Goal: Entertainment & Leisure: Consume media (video, audio)

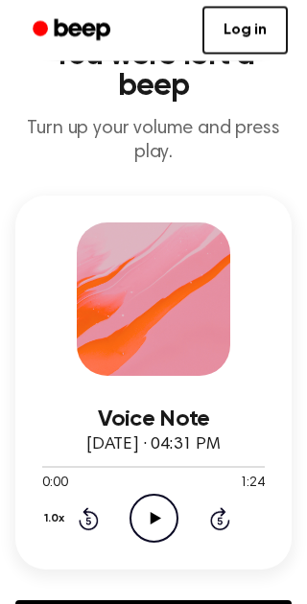
scroll to position [80, 0]
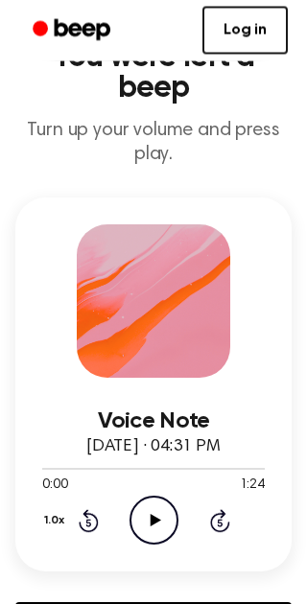
click at [144, 225] on div at bounding box center [153, 301] width 153 height 153
click at [138, 265] on div at bounding box center [153, 301] width 153 height 153
click at [137, 265] on div at bounding box center [153, 301] width 153 height 153
click at [163, 497] on circle at bounding box center [153, 520] width 47 height 47
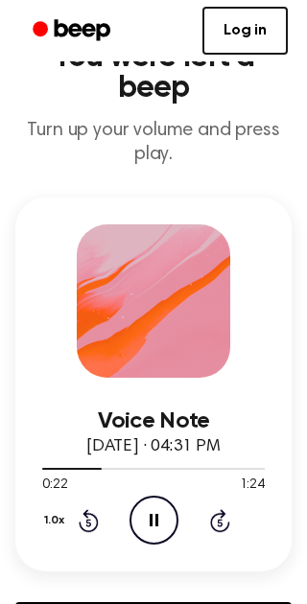
click at [149, 504] on icon "Pause Audio" at bounding box center [153, 520] width 49 height 49
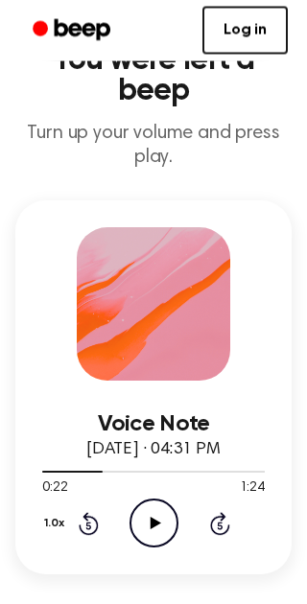
click at [165, 501] on icon "Play Audio" at bounding box center [153, 523] width 49 height 49
click at [228, 511] on icon "Skip 5 seconds" at bounding box center [219, 523] width 21 height 25
click at [227, 511] on icon "Skip 5 seconds" at bounding box center [219, 523] width 21 height 25
click at [81, 511] on icon "Rewind 5 seconds" at bounding box center [88, 523] width 21 height 25
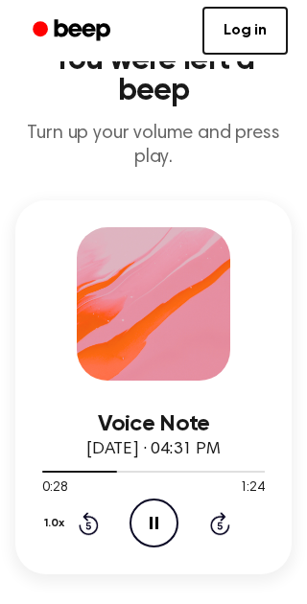
click at [78, 503] on div "1.0x Rewind 5 seconds Pause Audio Skip 5 seconds" at bounding box center [153, 523] width 222 height 49
click at [84, 522] on icon "Rewind 5 seconds" at bounding box center [88, 523] width 21 height 25
click at [83, 522] on icon "Rewind 5 seconds" at bounding box center [88, 523] width 21 height 25
click at [67, 533] on button "1.0x" at bounding box center [56, 523] width 29 height 33
click at [86, 512] on icon at bounding box center [89, 523] width 20 height 23
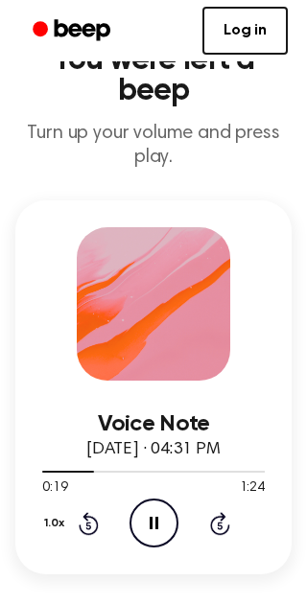
click at [85, 512] on icon at bounding box center [89, 523] width 20 height 23
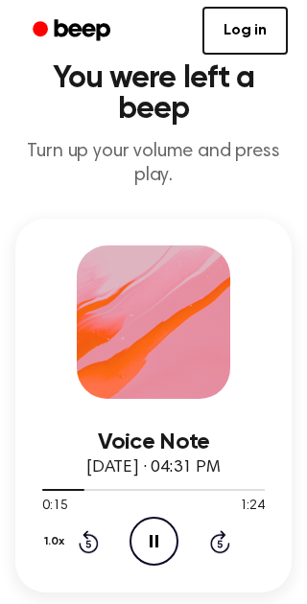
scroll to position [58, 0]
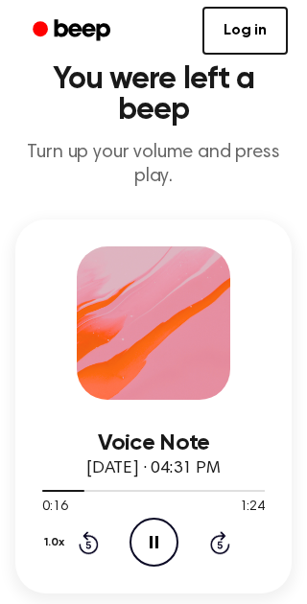
click at [70, 526] on button "1.0x" at bounding box center [56, 542] width 29 height 33
click at [69, 526] on button "1.0x" at bounding box center [56, 542] width 29 height 33
click at [85, 543] on icon "Rewind 5 seconds" at bounding box center [88, 542] width 21 height 25
click at [80, 536] on icon "Rewind 5 seconds" at bounding box center [88, 542] width 21 height 25
click at [84, 530] on icon "Rewind 5 seconds" at bounding box center [88, 542] width 21 height 25
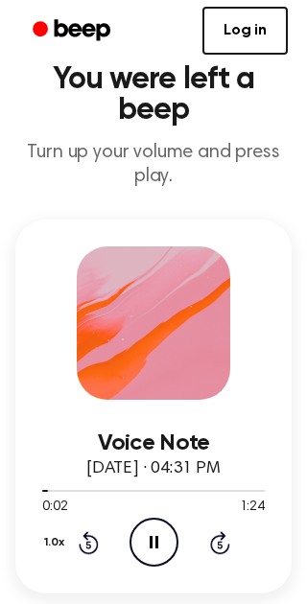
click at [85, 532] on icon at bounding box center [89, 542] width 20 height 23
click at [80, 530] on icon "Rewind 5 seconds" at bounding box center [88, 542] width 21 height 25
click at [68, 526] on button "1.0x" at bounding box center [56, 542] width 29 height 33
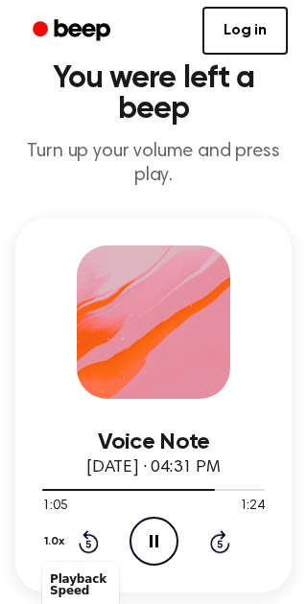
scroll to position [50, 0]
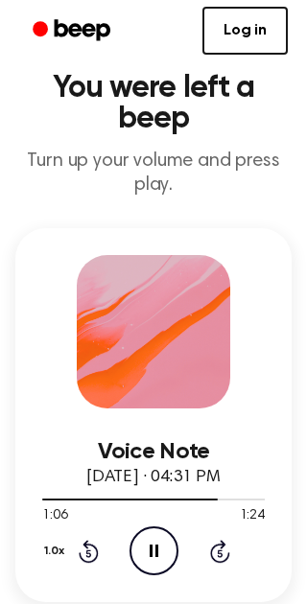
click at [256, 31] on link "Log in" at bounding box center [244, 31] width 85 height 48
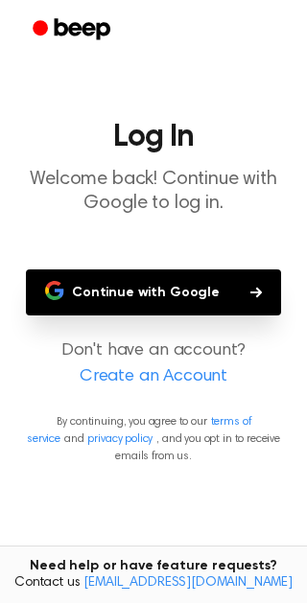
click at [255, 25] on div at bounding box center [153, 30] width 268 height 61
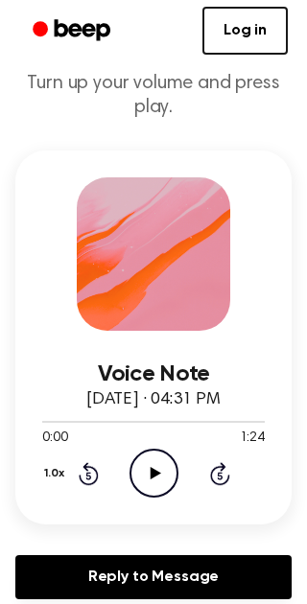
scroll to position [131, 0]
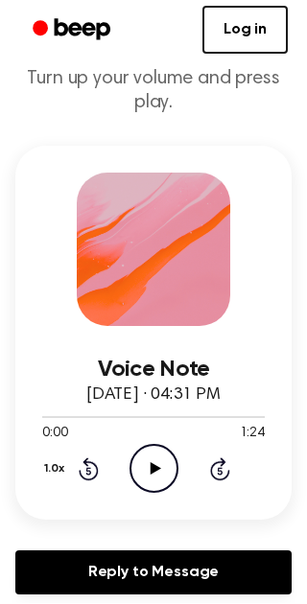
click at [109, 476] on div "1.0x Rewind 5 seconds Play Audio Skip 5 seconds" at bounding box center [153, 469] width 222 height 49
click at [156, 453] on icon "Play Audio" at bounding box center [153, 469] width 49 height 49
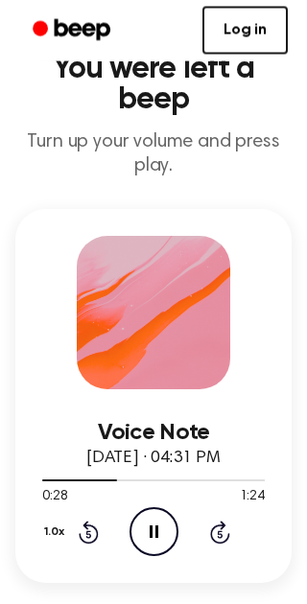
scroll to position [59, 0]
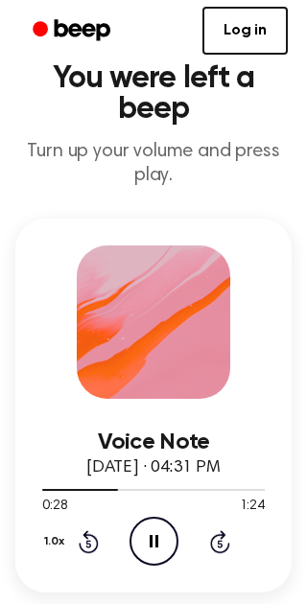
click at [169, 284] on div at bounding box center [153, 321] width 153 height 153
click at [103, 486] on div at bounding box center [153, 488] width 222 height 15
click at [102, 486] on div at bounding box center [153, 488] width 222 height 15
click at [59, 481] on div at bounding box center [153, 488] width 222 height 15
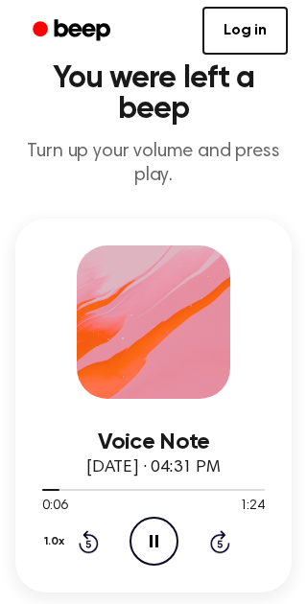
click at [44, 491] on div at bounding box center [153, 488] width 222 height 15
click at [47, 489] on div at bounding box center [153, 490] width 222 height 2
click at [172, 539] on icon "Pause Audio" at bounding box center [153, 541] width 49 height 49
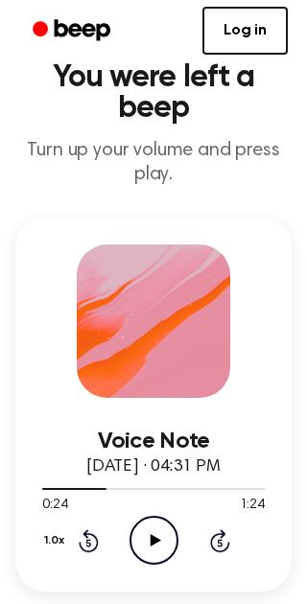
scroll to position [61, 0]
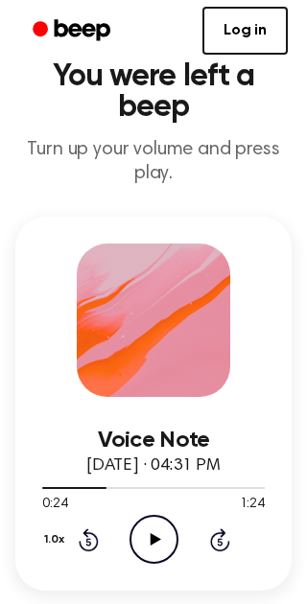
click at [155, 519] on icon "Play Audio" at bounding box center [153, 539] width 49 height 49
click at [151, 533] on icon at bounding box center [154, 539] width 9 height 12
click at [160, 540] on icon "Play Audio" at bounding box center [153, 539] width 49 height 49
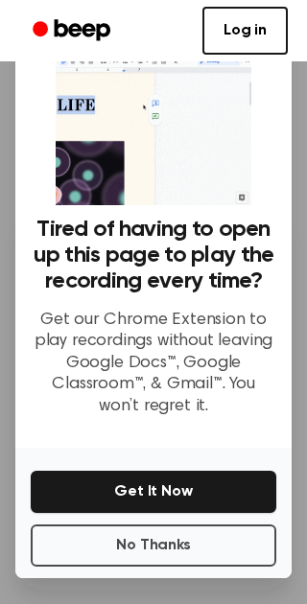
click at [149, 536] on div "No Thanks Get It Now" at bounding box center [153, 513] width 276 height 130
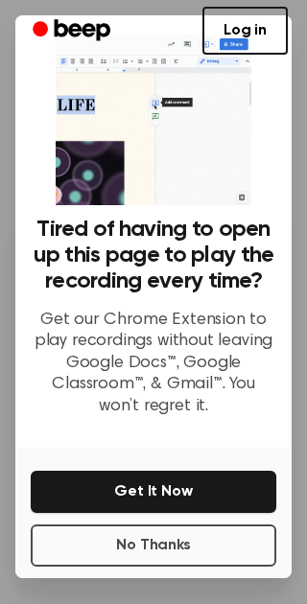
scroll to position [0, 0]
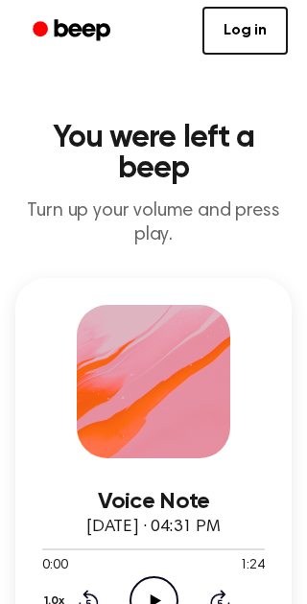
click at [169, 561] on div "0:00 1:24" at bounding box center [153, 566] width 222 height 20
click at [168, 560] on div "0:00 1:24" at bounding box center [153, 566] width 222 height 20
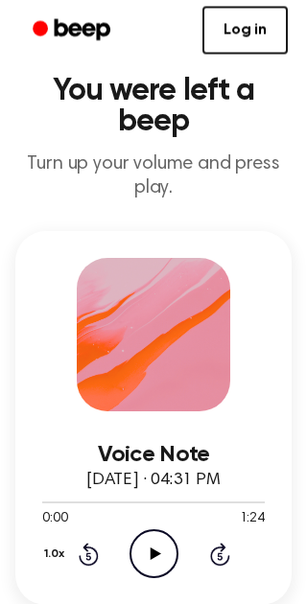
scroll to position [40, 0]
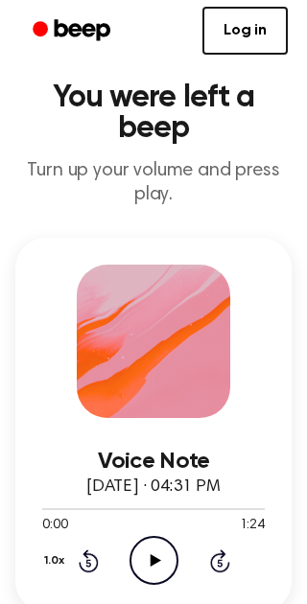
click at [124, 565] on div "1.0x Rewind 5 seconds Play Audio Skip 5 seconds" at bounding box center [153, 560] width 222 height 49
click at [144, 565] on icon "Play Audio" at bounding box center [153, 560] width 49 height 49
click at [151, 546] on icon "Pause Audio" at bounding box center [153, 560] width 49 height 49
click at [158, 528] on div "0:00 1:24" at bounding box center [153, 526] width 222 height 20
click at [147, 554] on icon "Play Audio" at bounding box center [153, 560] width 49 height 49
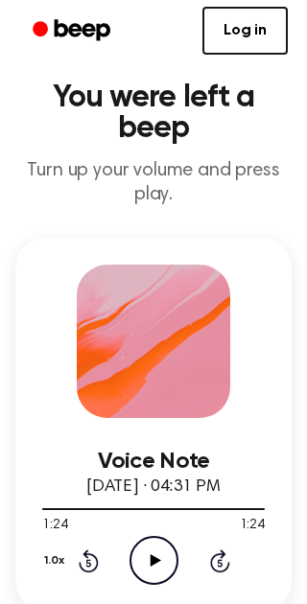
click at [149, 536] on icon "Play Audio" at bounding box center [153, 560] width 49 height 49
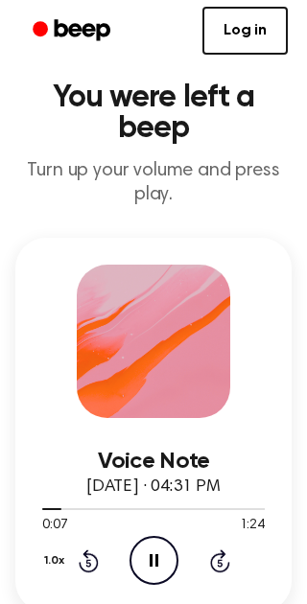
click at [161, 561] on icon "Pause Audio" at bounding box center [153, 560] width 49 height 49
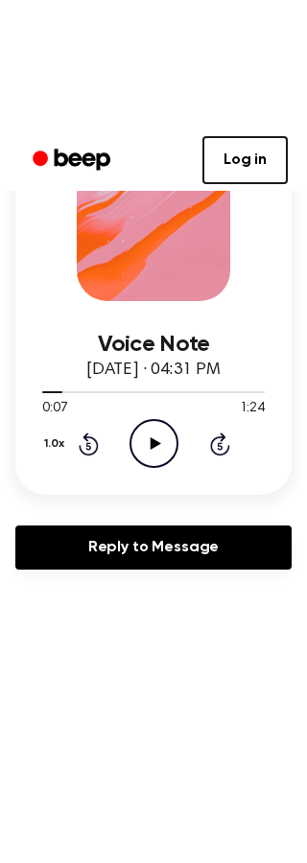
scroll to position [157, 0]
